Goal: Task Accomplishment & Management: Manage account settings

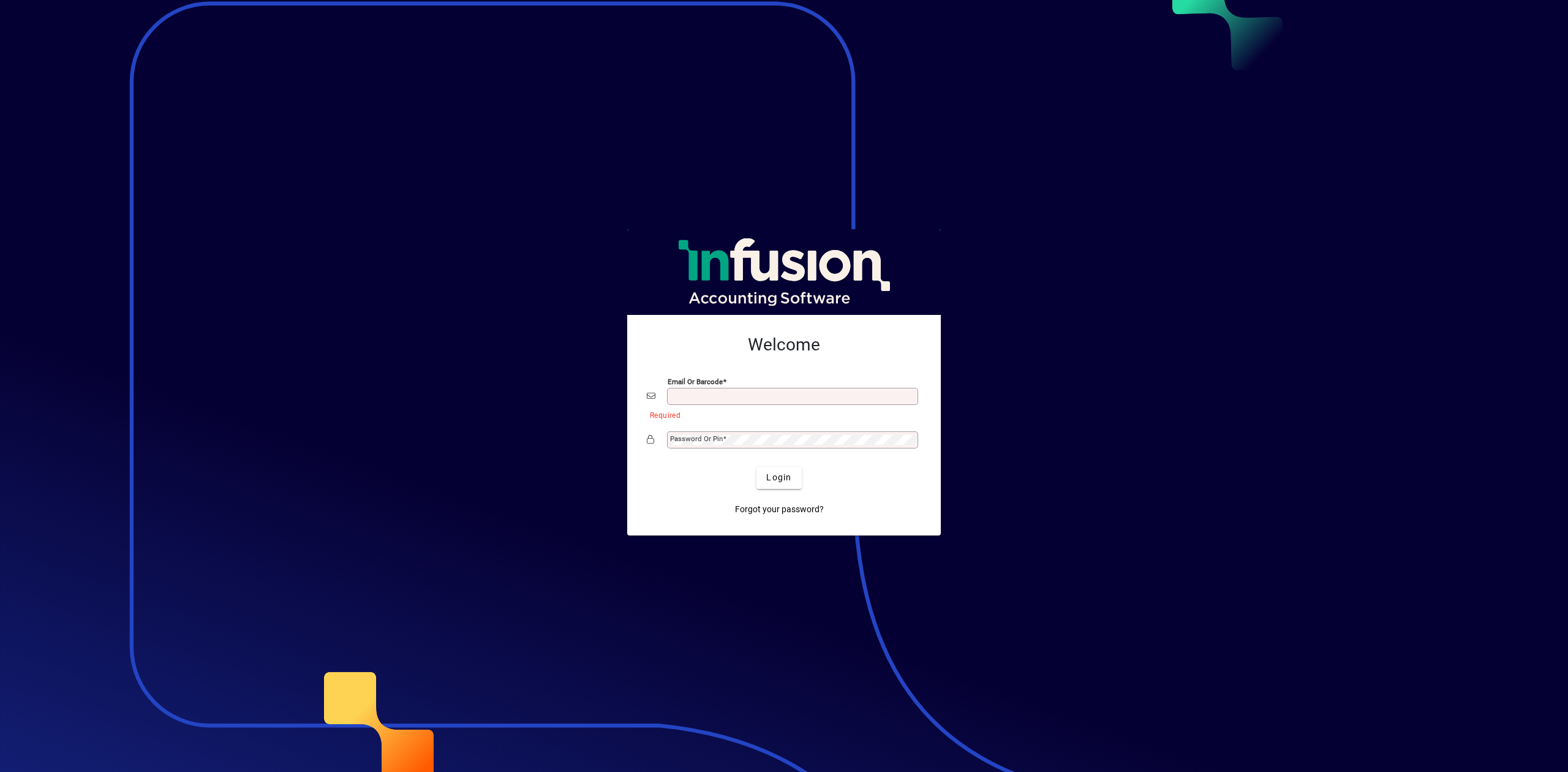
click at [695, 396] on input "Email or Barcode" at bounding box center [794, 396] width 248 height 10
type input "**********"
click at [756, 467] on button "Login" at bounding box center [778, 478] width 44 height 22
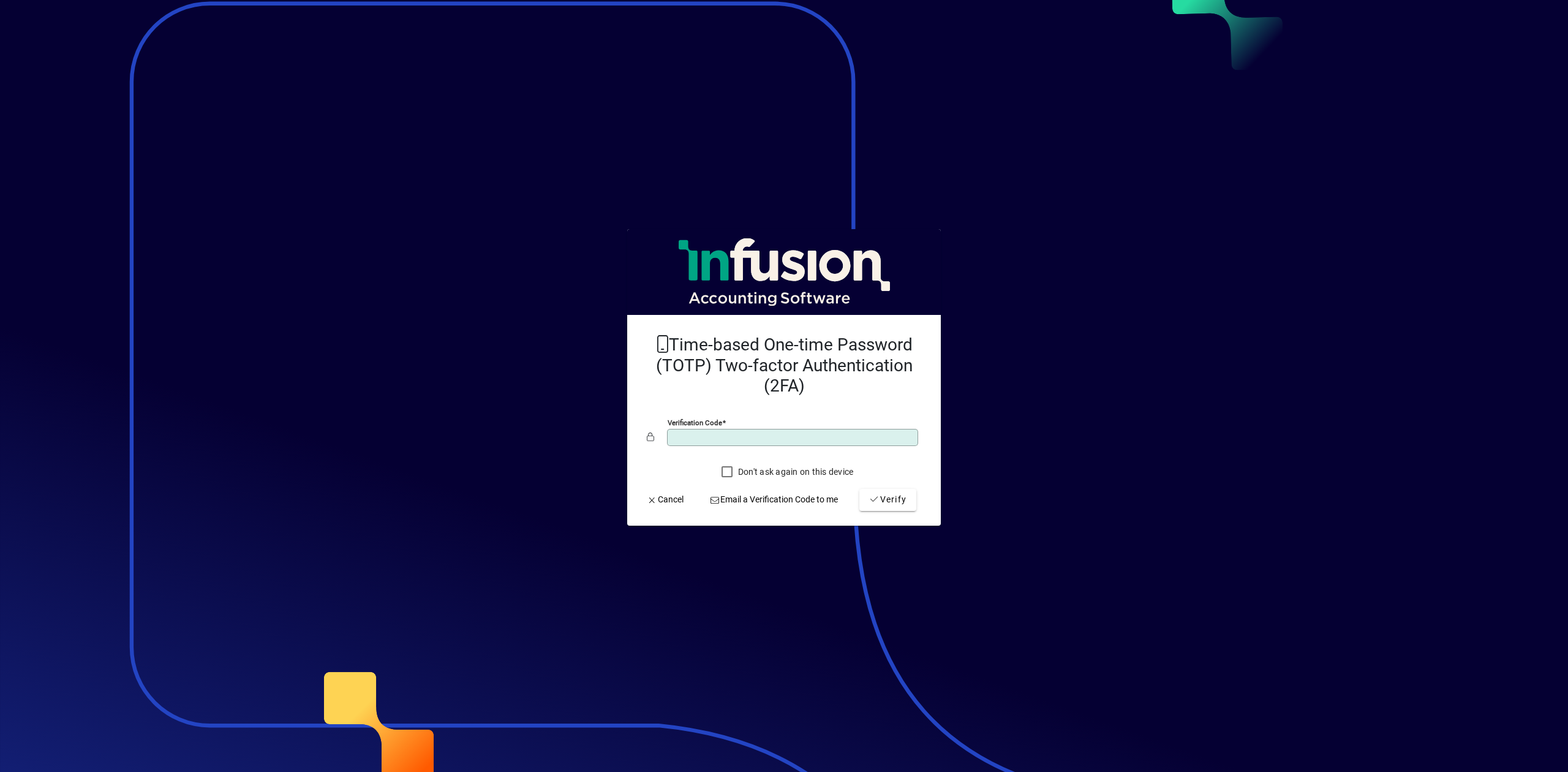
type input "******"
click at [860, 489] on button "Verify" at bounding box center [888, 500] width 57 height 22
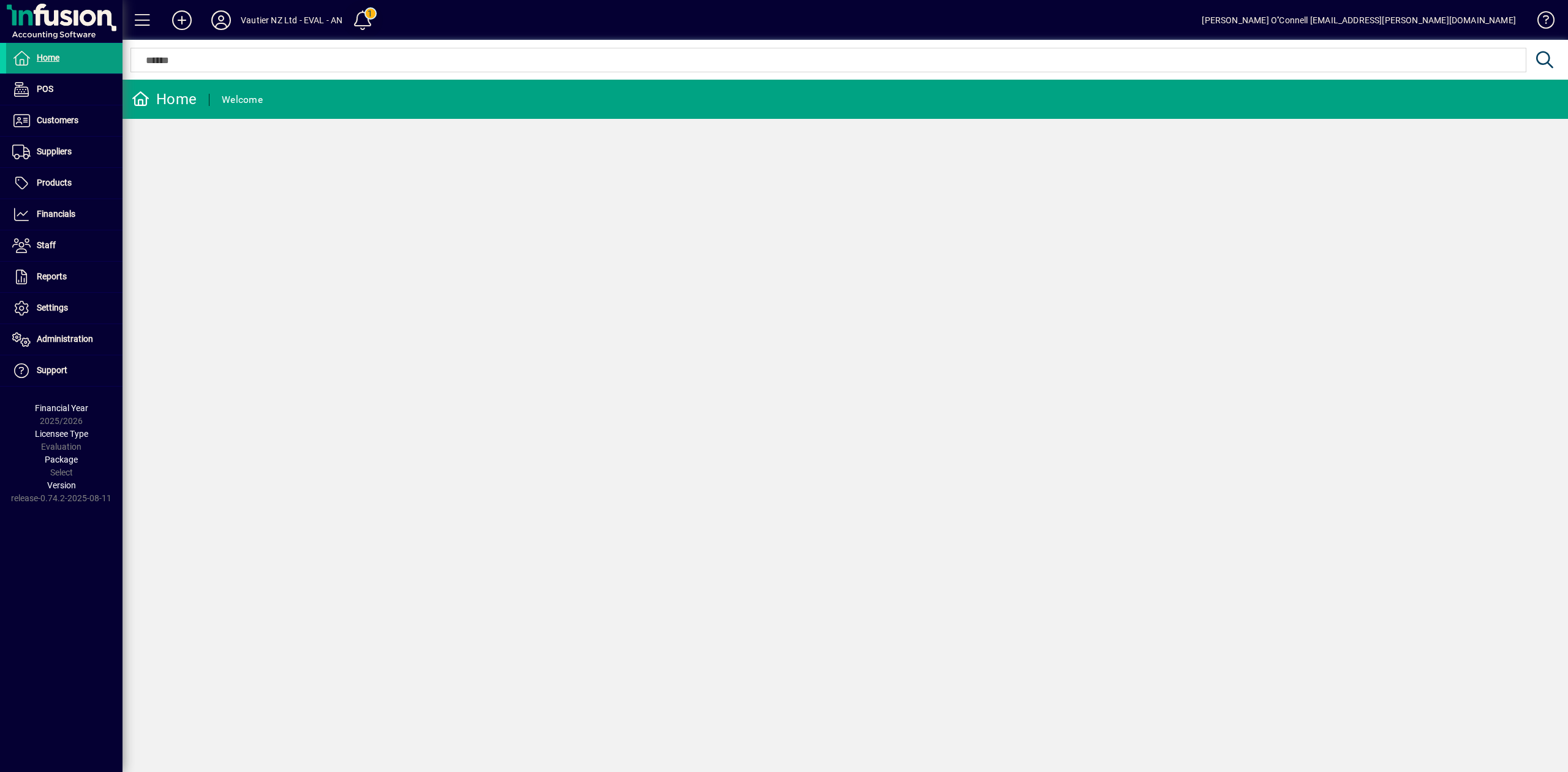
click at [352, 13] on span at bounding box center [362, 20] width 29 height 29
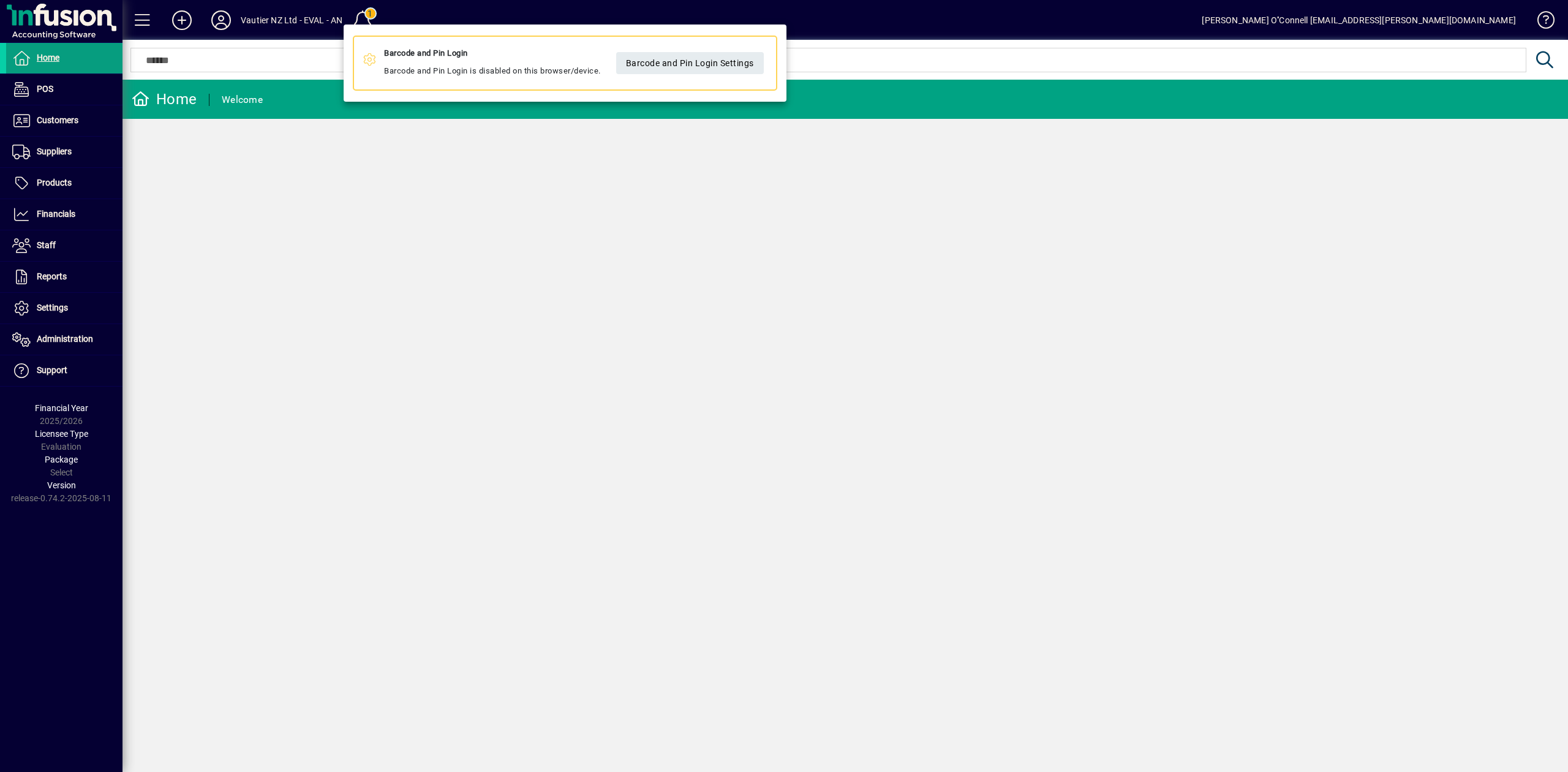
click at [424, 16] on div at bounding box center [784, 386] width 1568 height 772
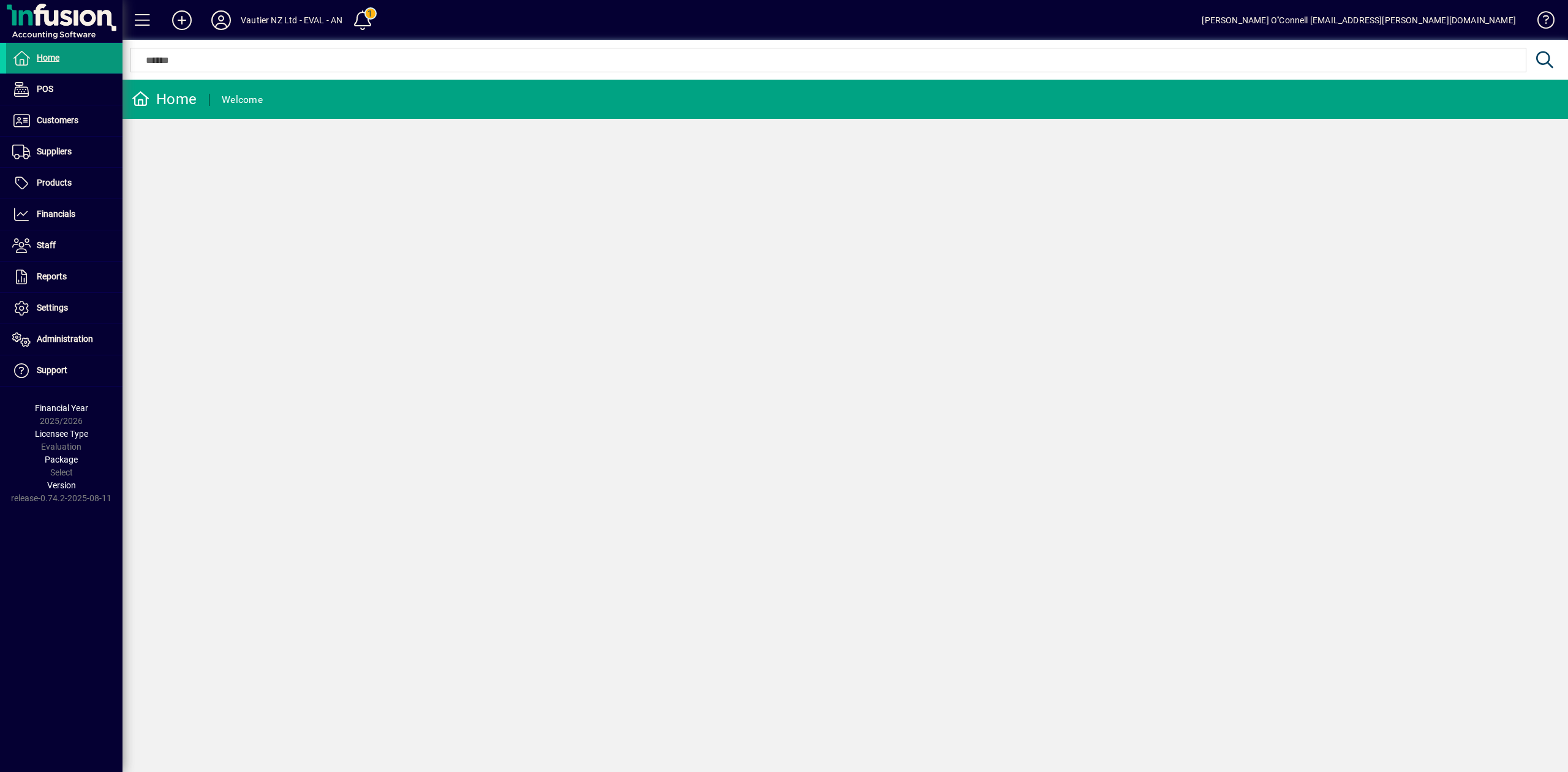
click at [50, 62] on span "Home" at bounding box center [48, 57] width 23 height 10
click at [280, 23] on div "Vautier NZ Ltd - EVAL - AN" at bounding box center [292, 20] width 102 height 20
click at [233, 27] on icon at bounding box center [221, 20] width 25 height 20
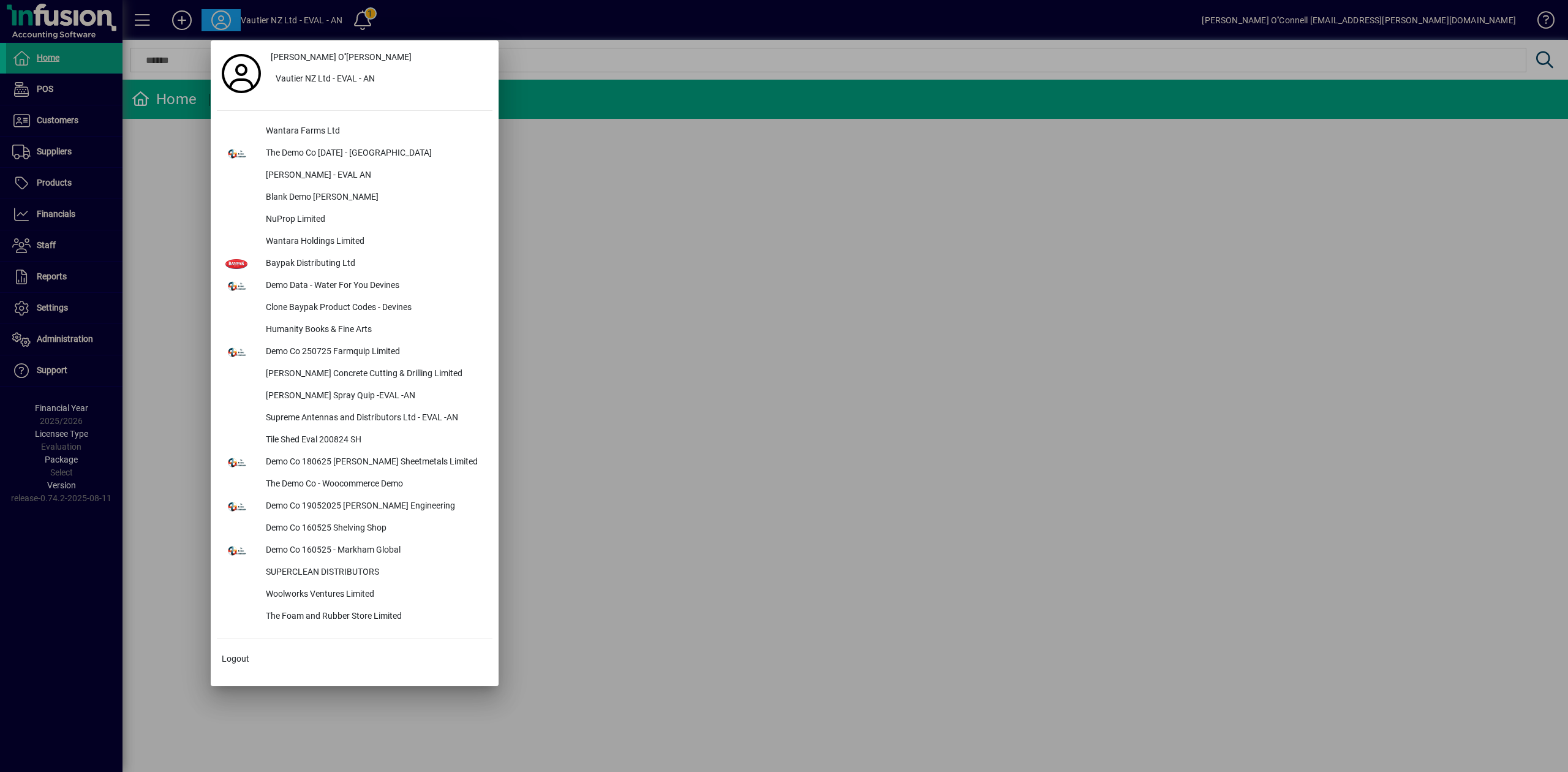
click at [502, 31] on div at bounding box center [784, 386] width 1568 height 772
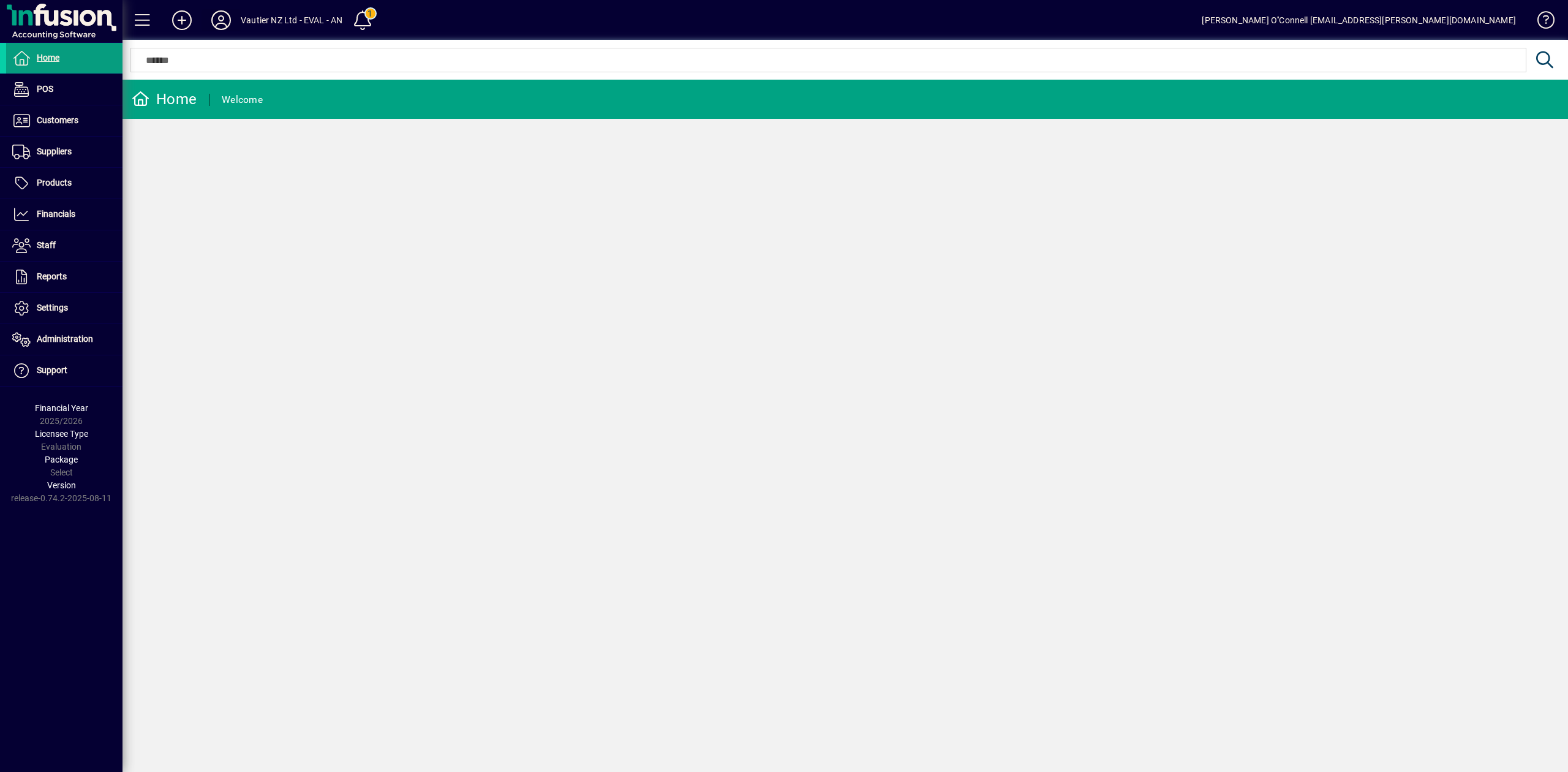
click at [209, 21] on icon at bounding box center [221, 20] width 25 height 20
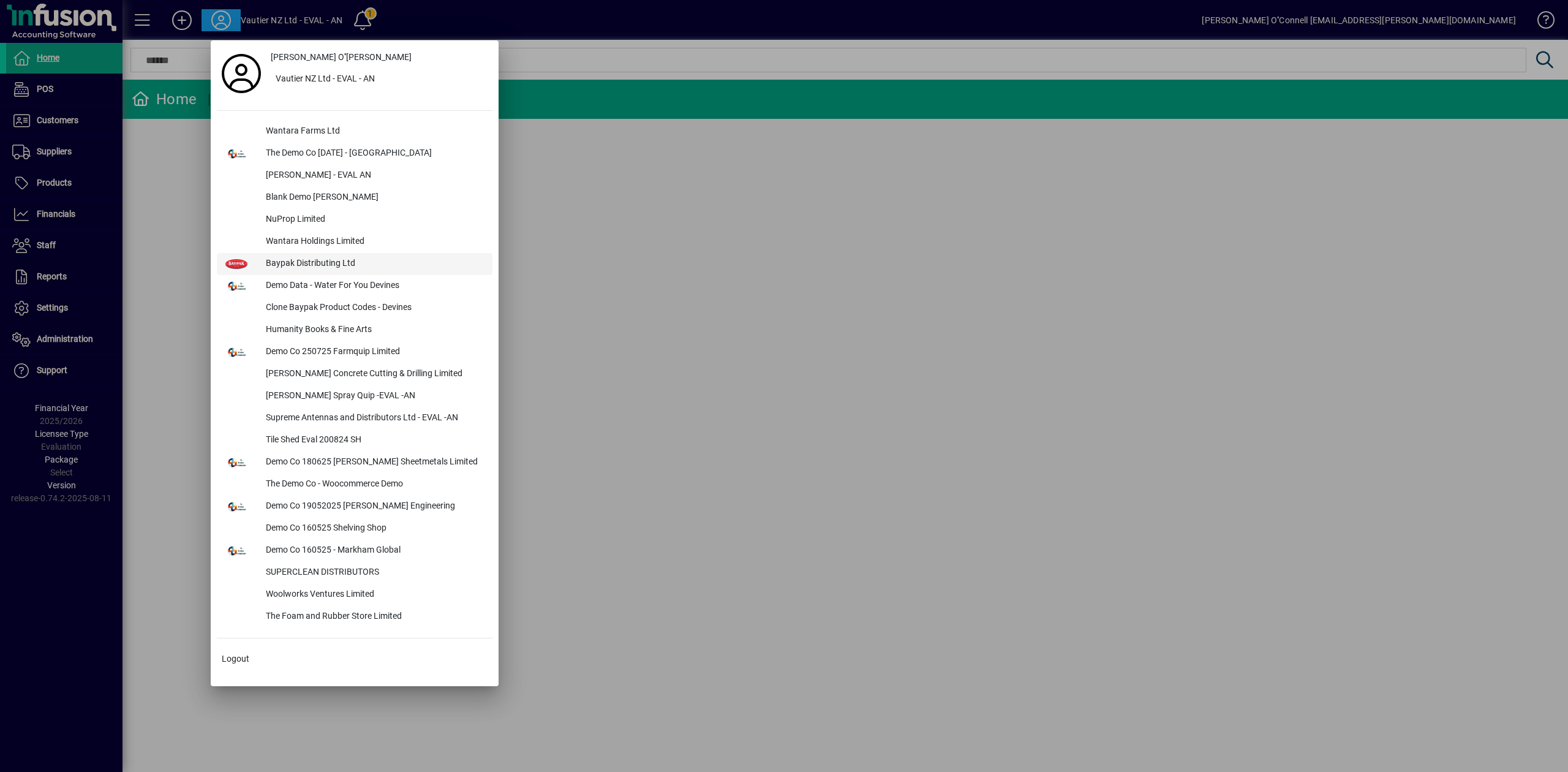
click at [322, 263] on div "Baypak Distributing Ltd" at bounding box center [374, 264] width 236 height 22
